Goal: Navigation & Orientation: Find specific page/section

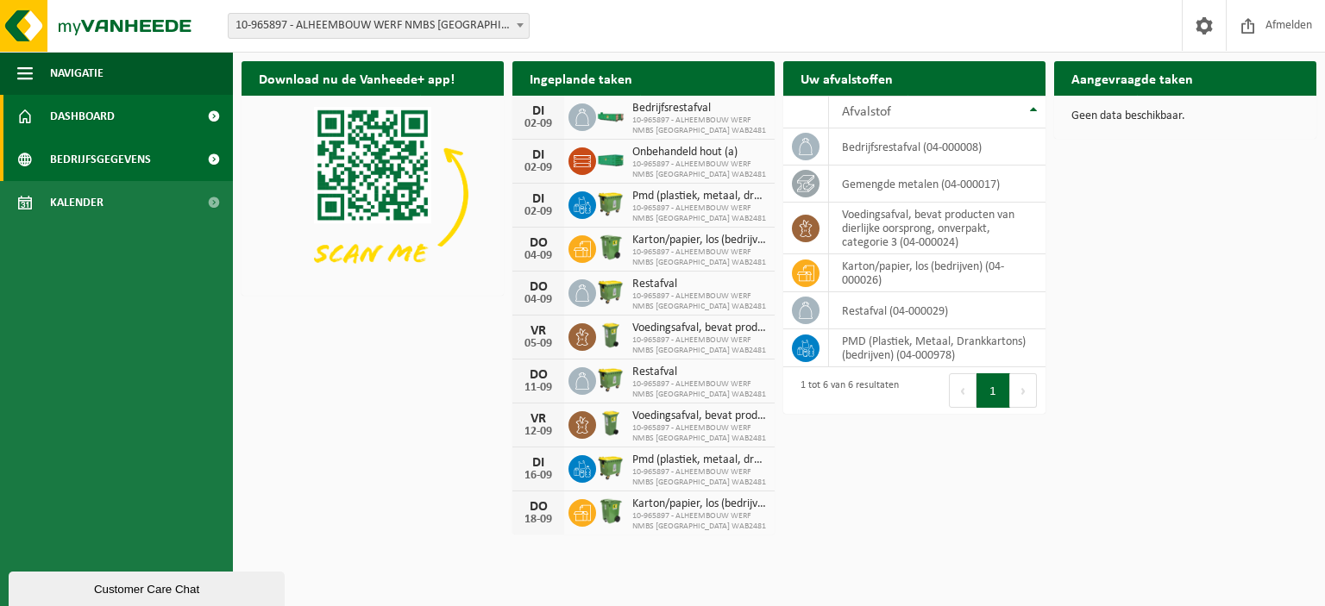
click at [72, 145] on span "Bedrijfsgegevens" at bounding box center [100, 159] width 101 height 43
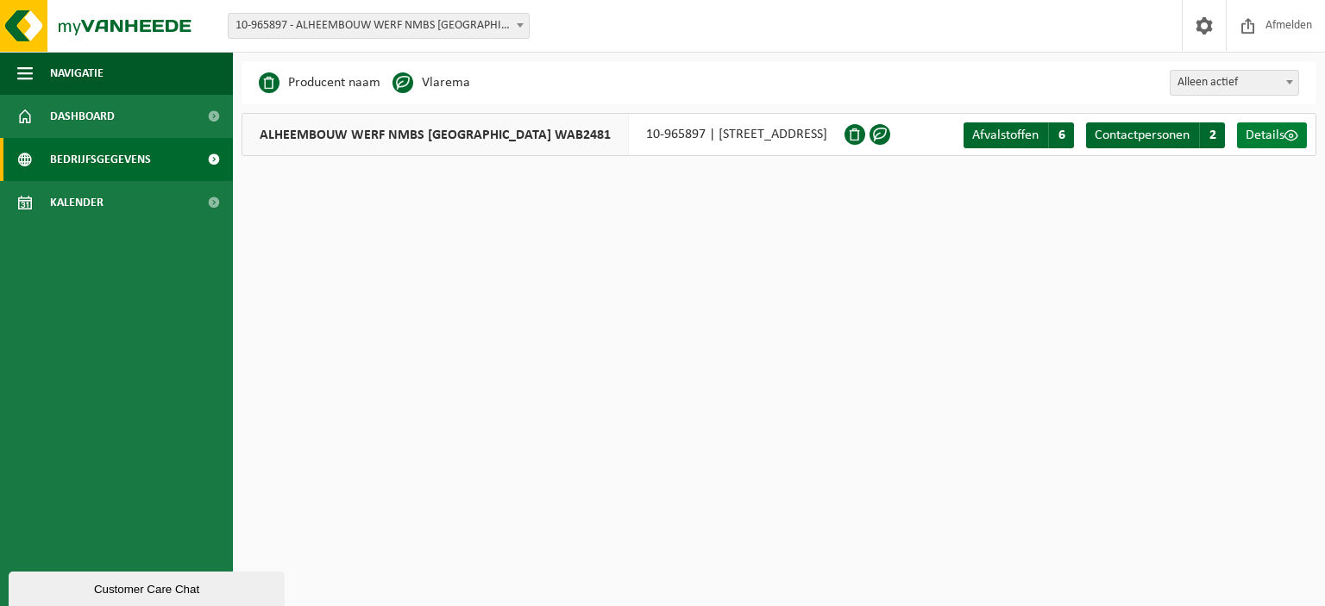
click at [1273, 134] on span "Details" at bounding box center [1265, 136] width 39 height 14
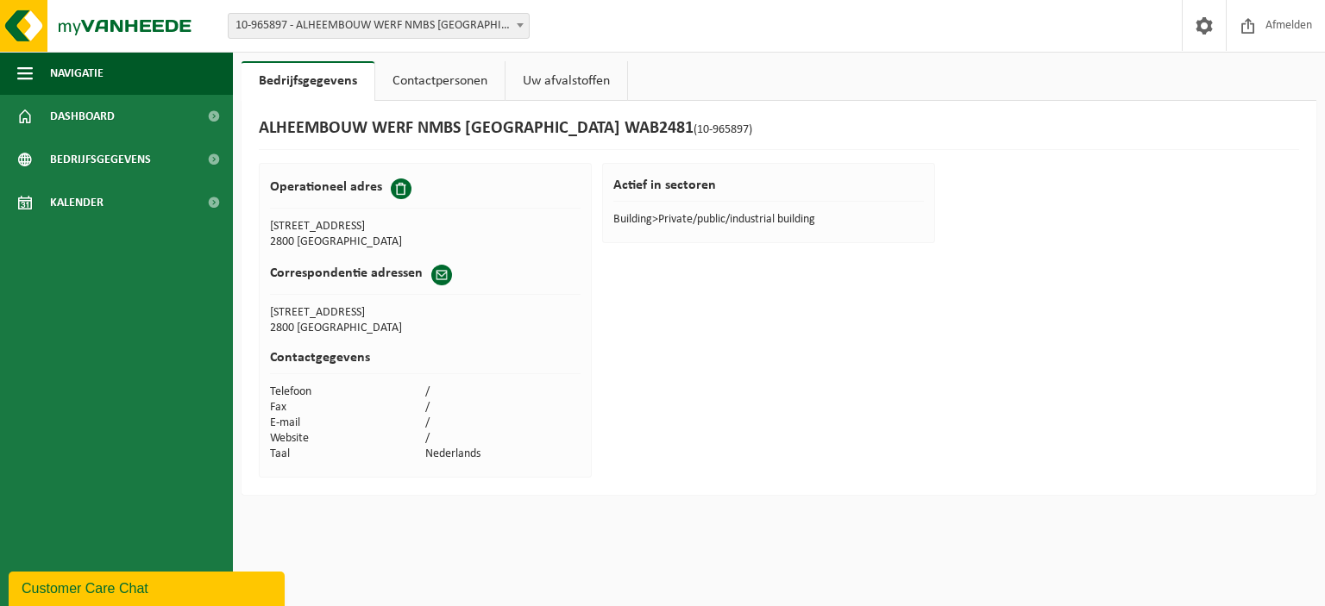
click at [566, 92] on link "Uw afvalstoffen" at bounding box center [567, 81] width 122 height 40
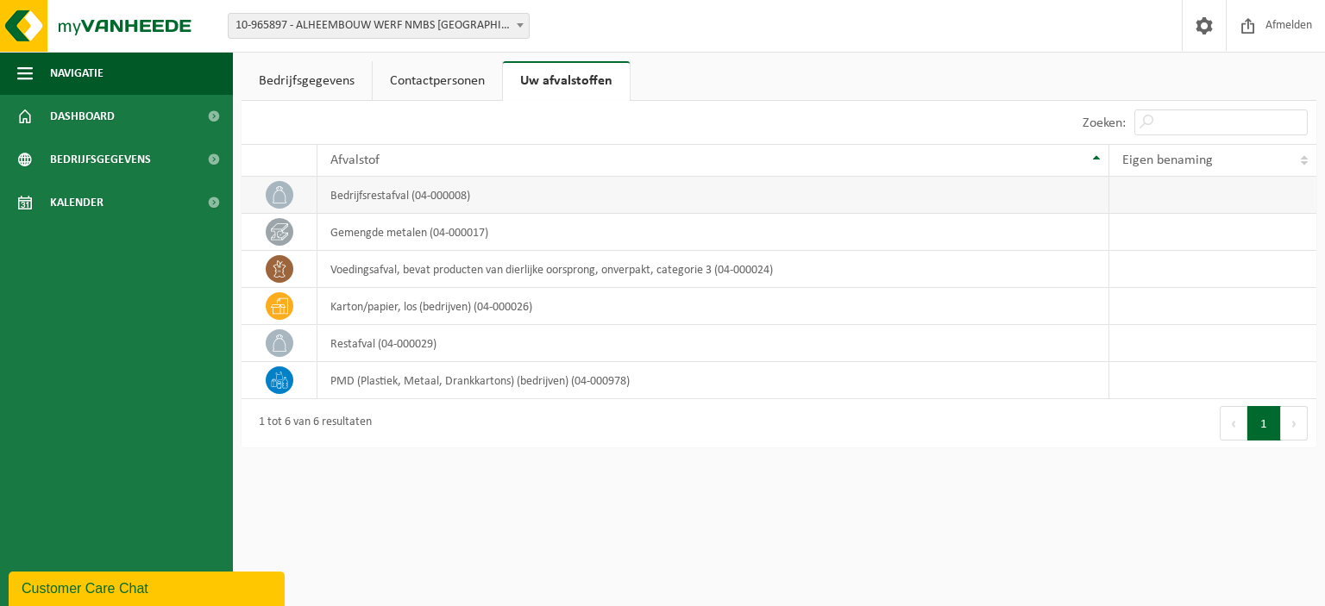
click at [970, 200] on td "bedrijfsrestafval (04-000008)" at bounding box center [713, 195] width 792 height 37
click at [1139, 187] on td at bounding box center [1212, 195] width 207 height 37
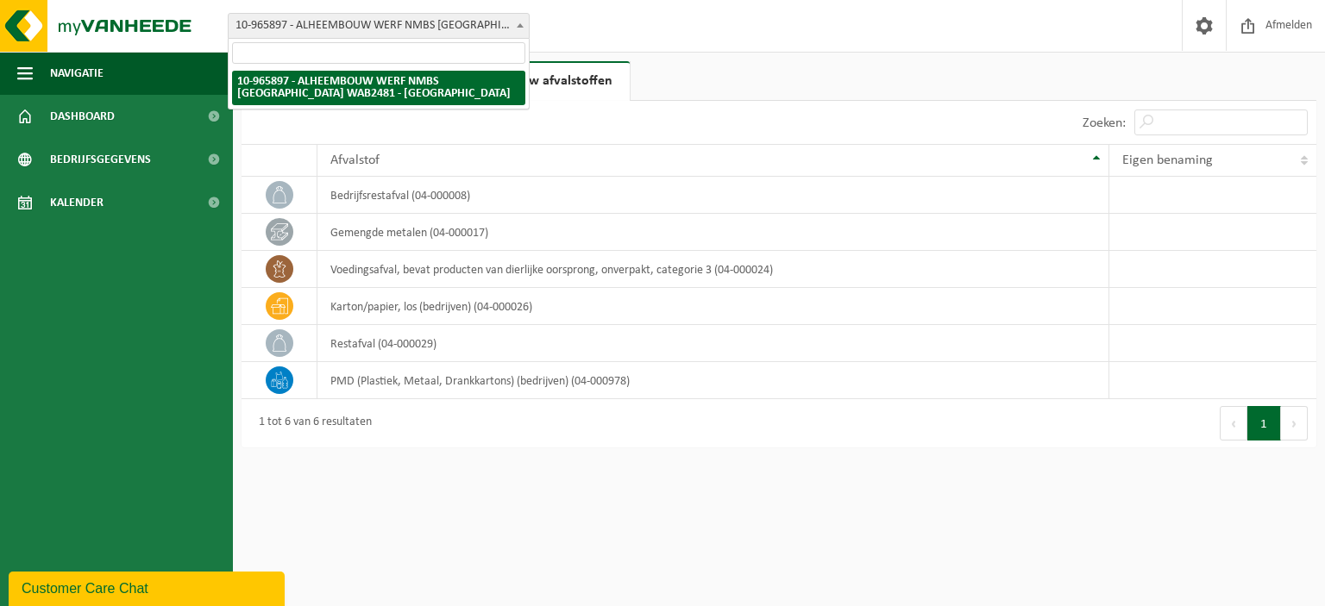
click at [411, 29] on span "10-965897 - ALHEEMBOUW WERF NMBS [GEOGRAPHIC_DATA] WAB2481 - [GEOGRAPHIC_DATA]" at bounding box center [379, 26] width 300 height 24
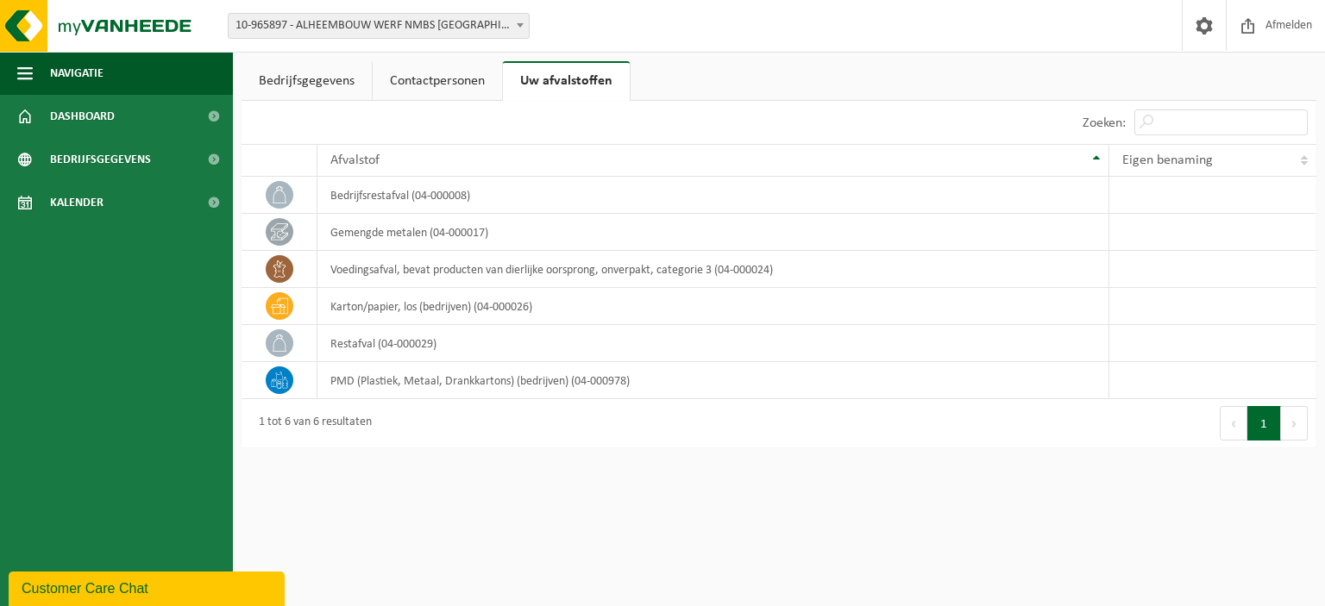
click at [411, 29] on span "10-965897 - ALHEEMBOUW WERF NMBS [GEOGRAPHIC_DATA] WAB2481 - [GEOGRAPHIC_DATA]" at bounding box center [379, 26] width 300 height 24
click at [12, 116] on link "Dashboard" at bounding box center [116, 116] width 233 height 43
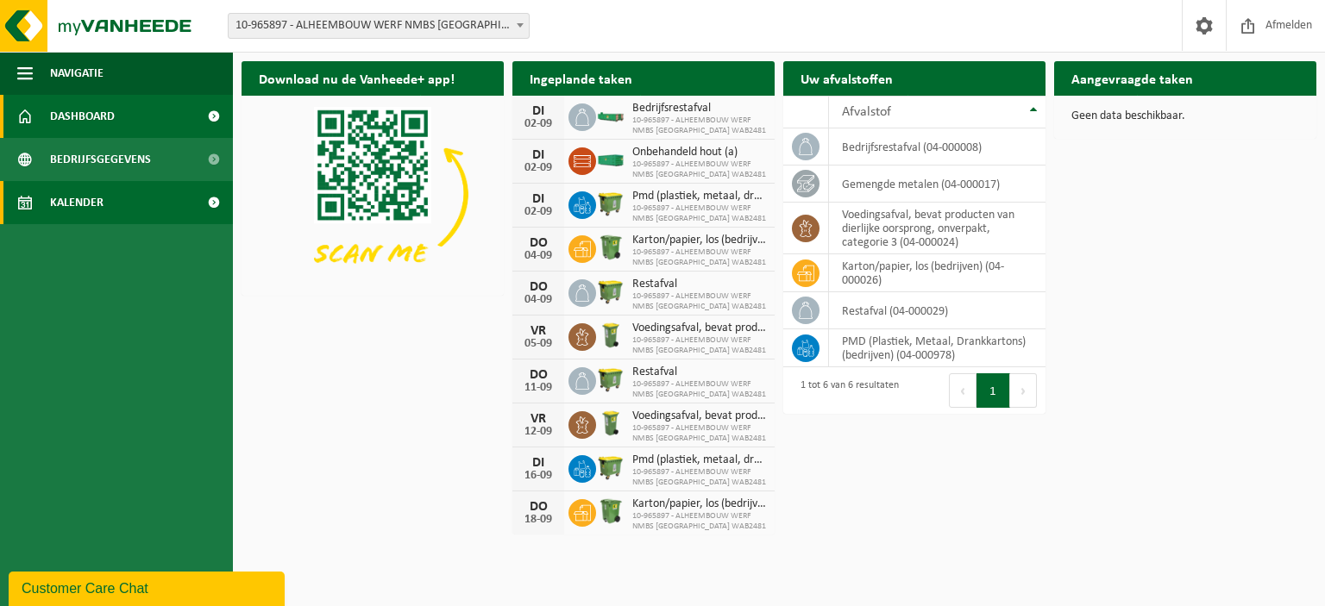
click at [166, 203] on link "Kalender" at bounding box center [116, 202] width 233 height 43
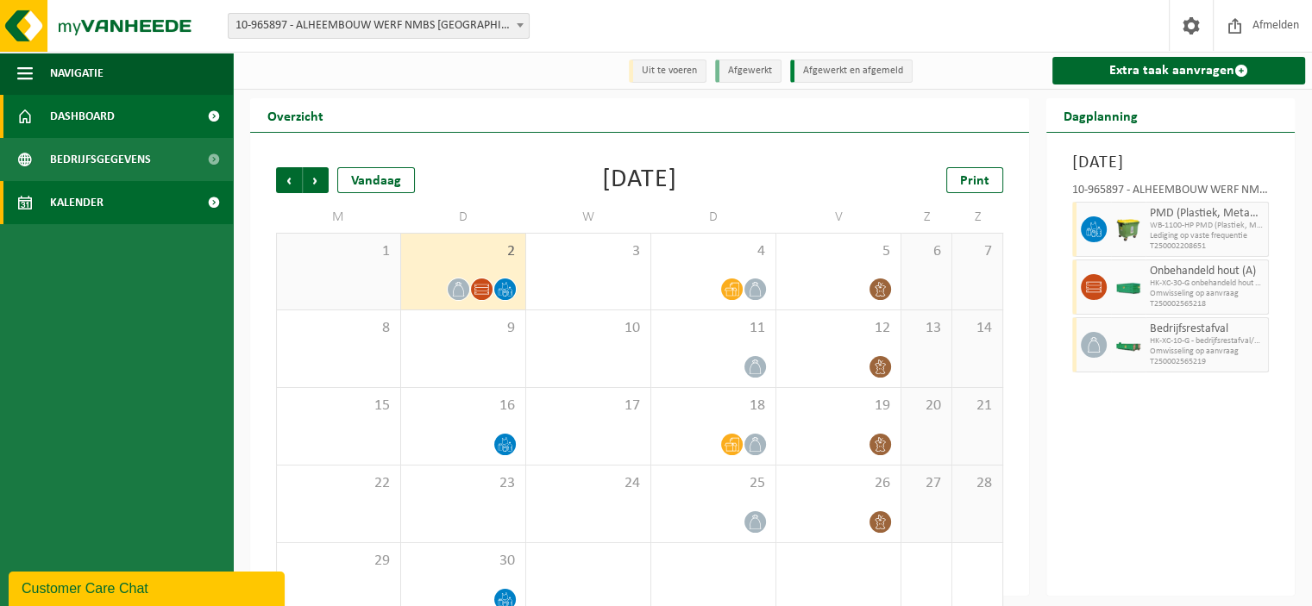
click at [211, 119] on span at bounding box center [213, 116] width 39 height 43
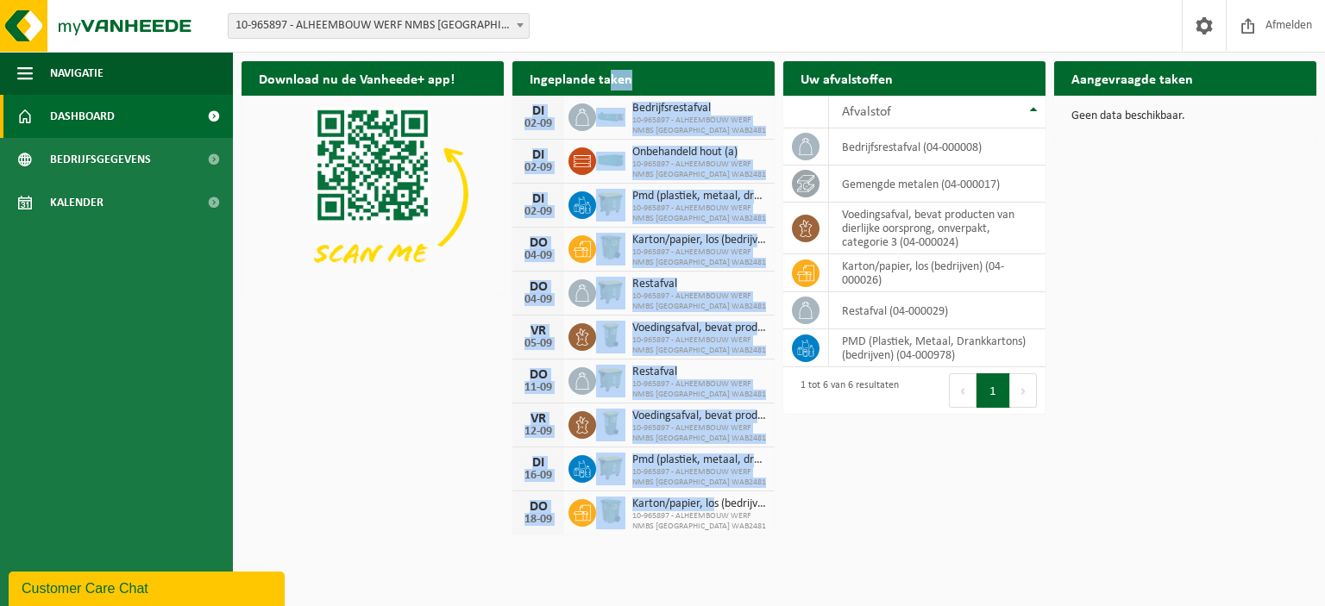
drag, startPoint x: 609, startPoint y: 98, endPoint x: 728, endPoint y: 487, distance: 406.9
click at [720, 494] on div "Ingeplande taken Bekijk uw kalender [DATE] Bedrijfsrestafval 10-965897 - ALHEEM…" at bounding box center [643, 298] width 271 height 491
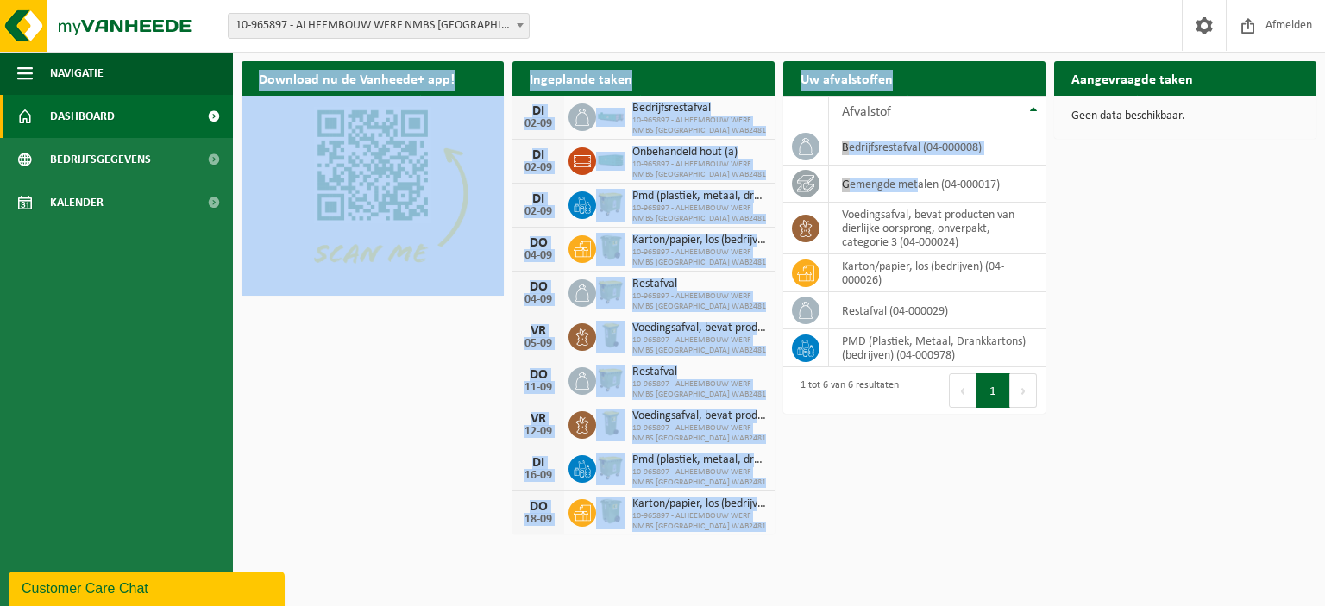
drag, startPoint x: 925, startPoint y: 273, endPoint x: 931, endPoint y: 442, distance: 169.2
click at [926, 442] on div "Download nu de Vanheede+ app! Verberg Ingeplande taken Bekijk uw kalender [DATE…" at bounding box center [778, 297] width 1083 height 489
click at [216, 119] on span at bounding box center [213, 116] width 39 height 43
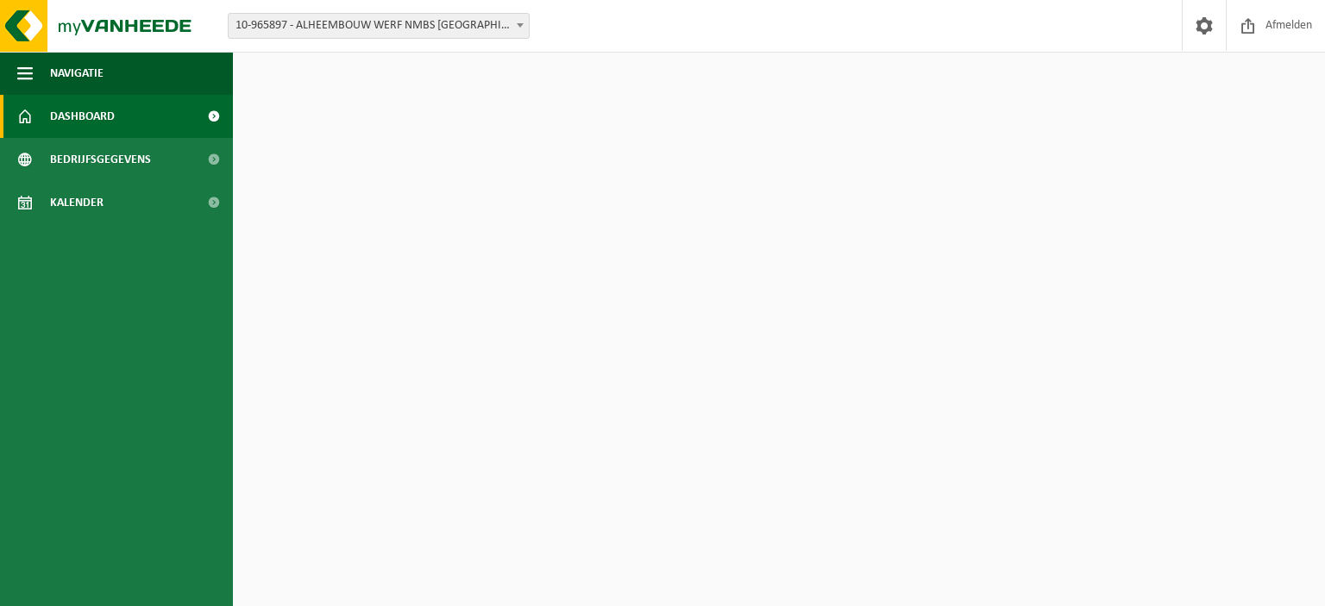
click at [215, 119] on span at bounding box center [213, 116] width 39 height 43
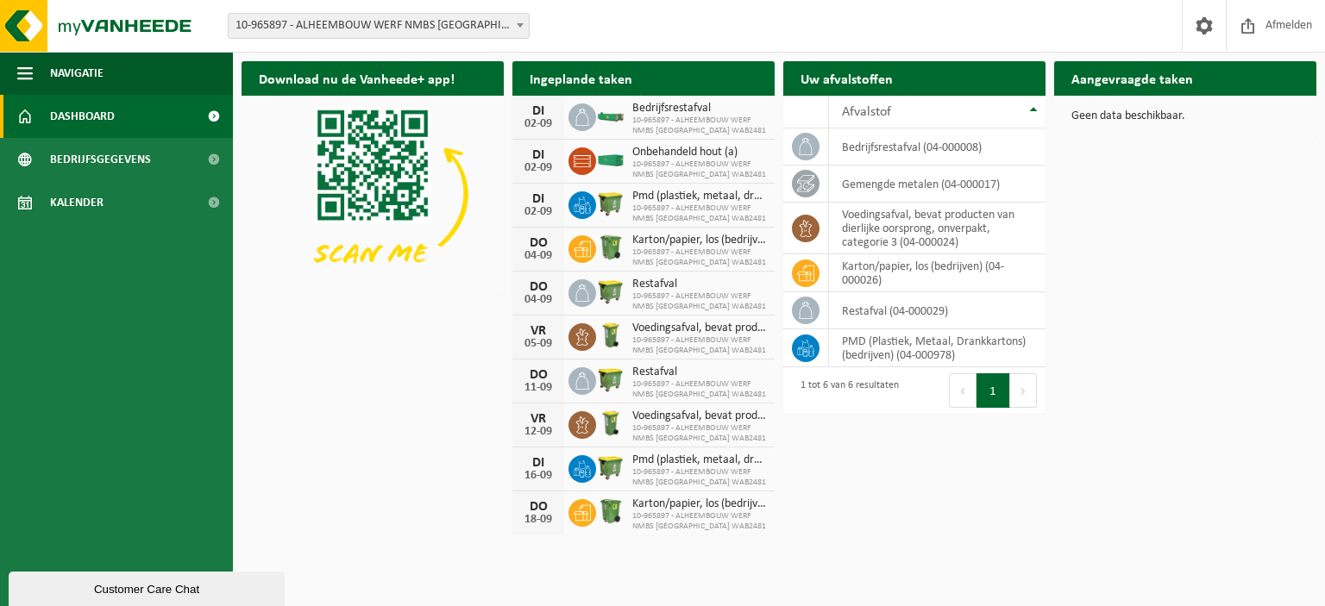
click at [512, 30] on span at bounding box center [520, 25] width 17 height 22
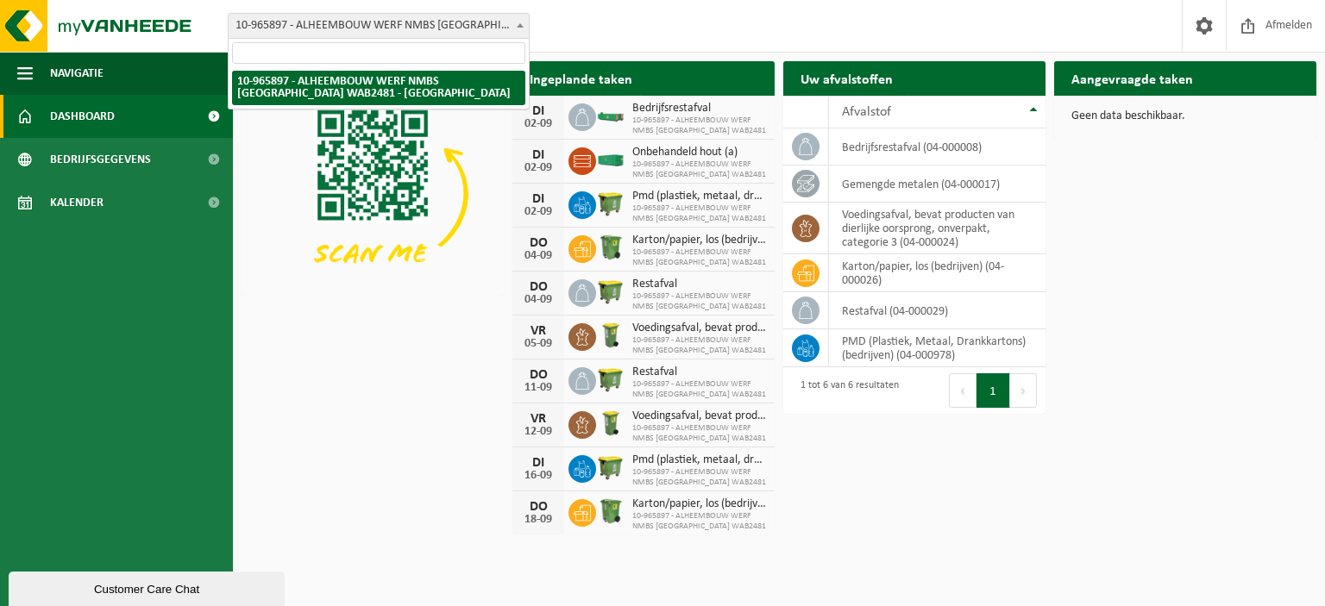
click at [512, 30] on span at bounding box center [520, 25] width 17 height 22
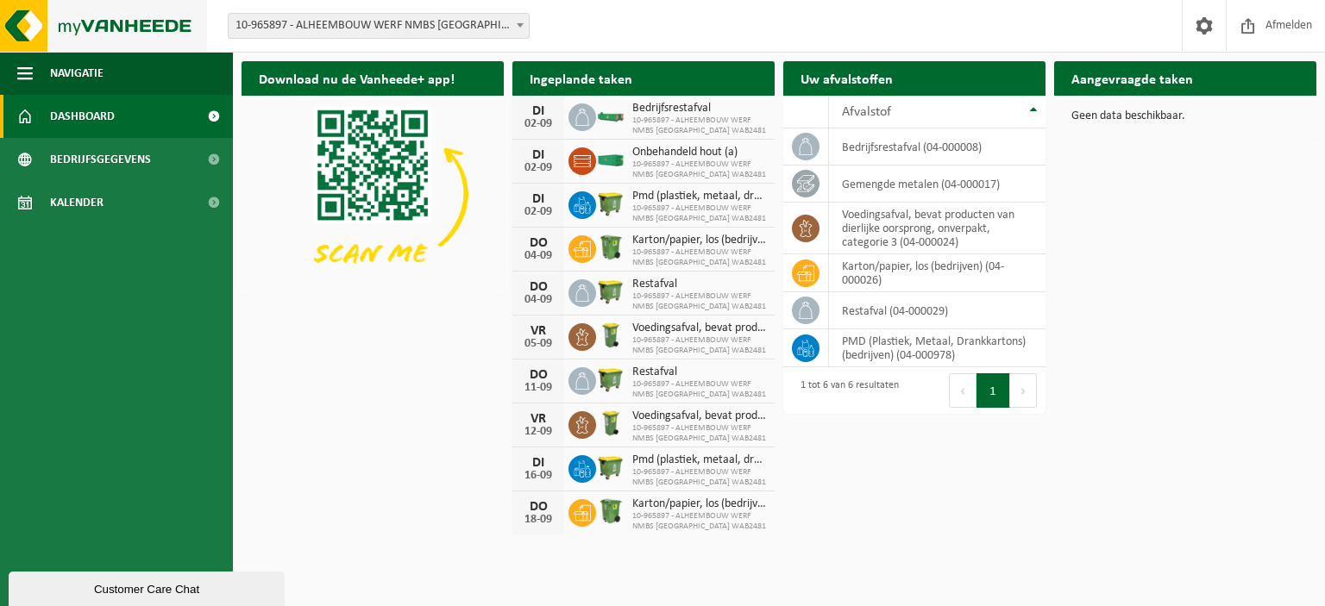
click at [47, 38] on img at bounding box center [103, 26] width 207 height 52
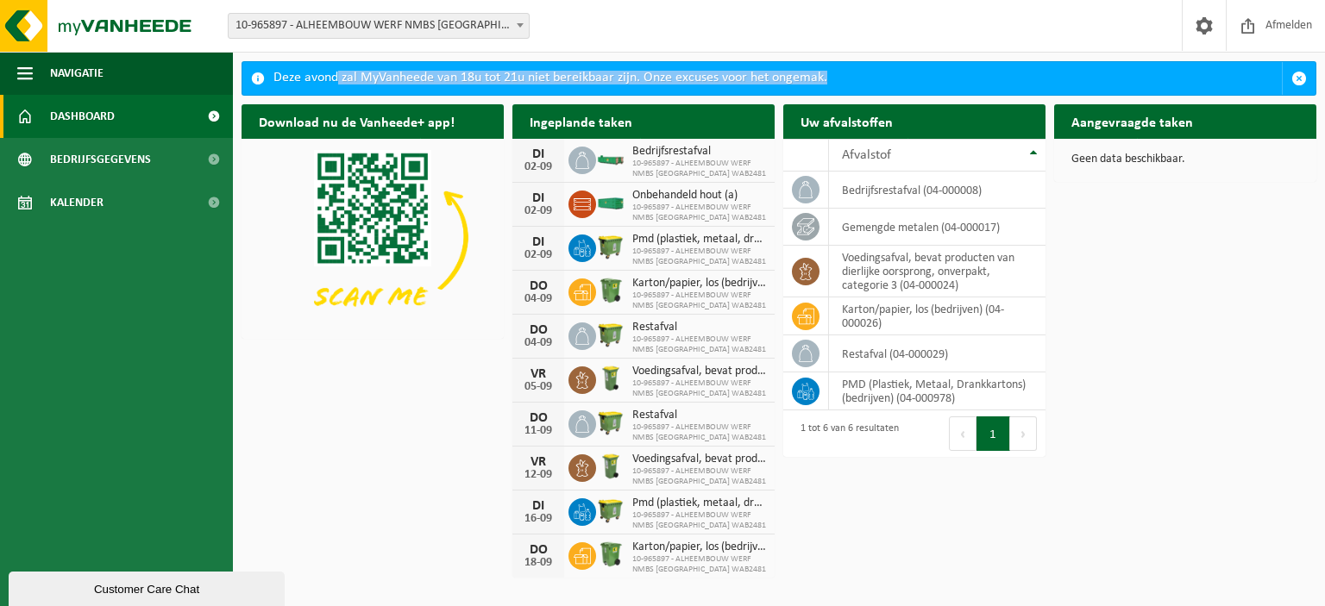
drag, startPoint x: 359, startPoint y: 85, endPoint x: 838, endPoint y: 81, distance: 479.6
click at [838, 81] on div "Deze avond zal MyVanheede van 18u tot 21u niet bereikbaar zijn. Onze excuses vo…" at bounding box center [777, 78] width 1008 height 33
click at [497, 237] on img at bounding box center [373, 237] width 262 height 197
click at [221, 200] on span at bounding box center [213, 202] width 39 height 43
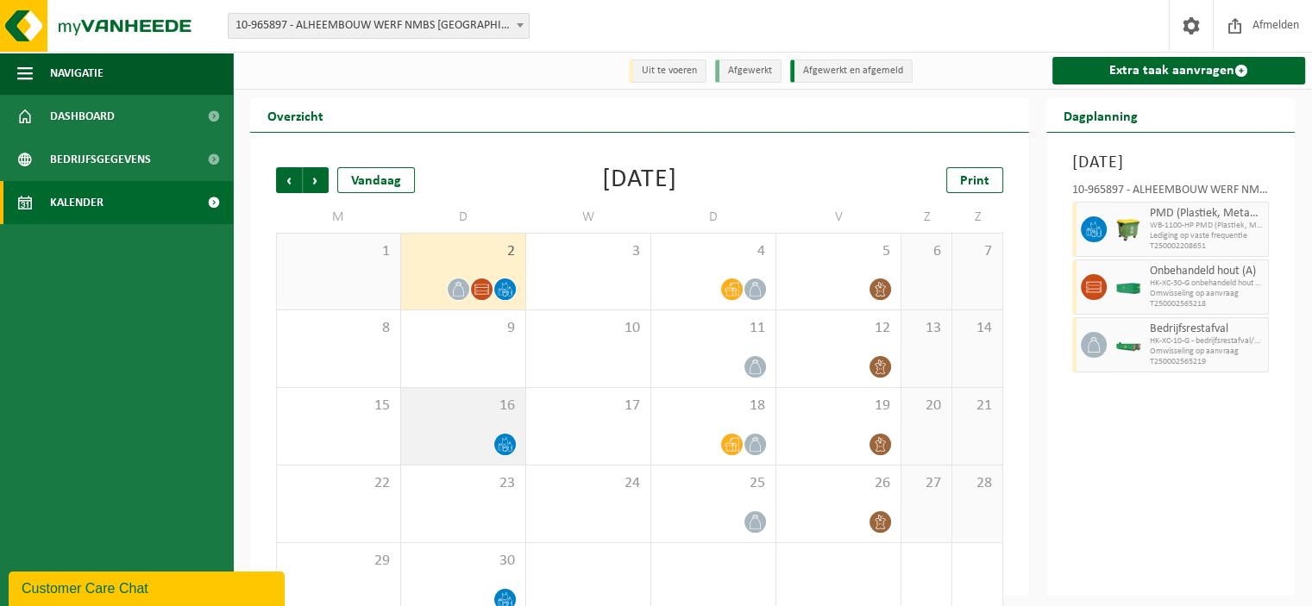
scroll to position [33, 0]
